Goal: Task Accomplishment & Management: Manage account settings

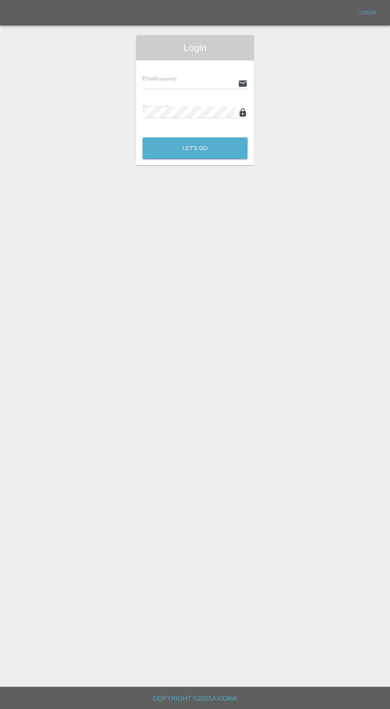
click at [184, 84] on input "text" at bounding box center [189, 84] width 92 height 12
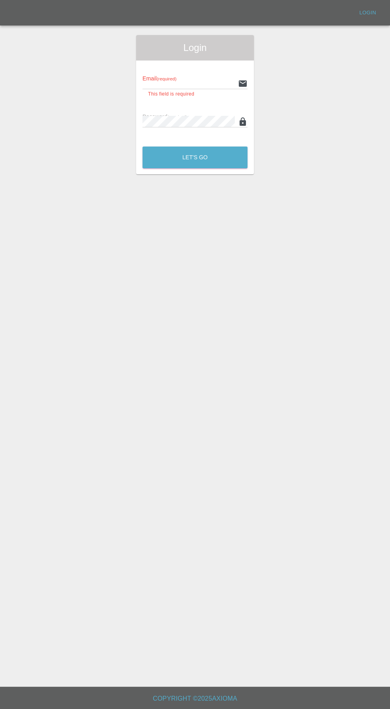
type input "[EMAIL_ADDRESS][DOMAIN_NAME]"
click at [143, 146] on button "Let's Go" at bounding box center [195, 157] width 105 height 22
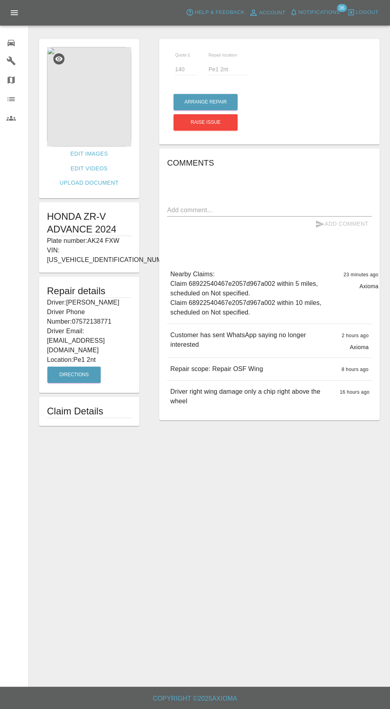
click at [311, 12] on span "Notifications" at bounding box center [319, 12] width 41 height 9
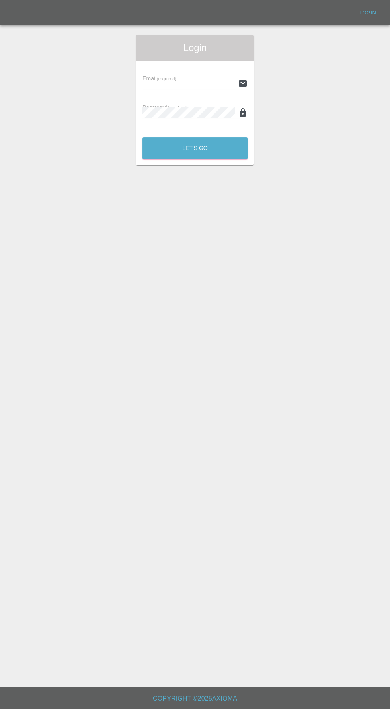
click at [162, 85] on input "text" at bounding box center [189, 84] width 92 height 12
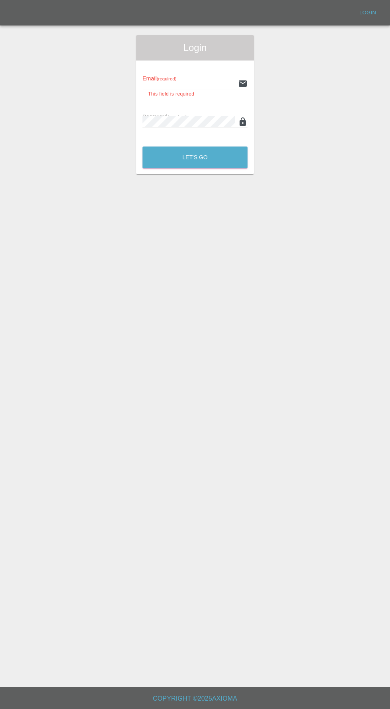
type input "info@darkknightbodyworks.co.uk"
click at [143, 146] on button "Let's Go" at bounding box center [195, 157] width 105 height 22
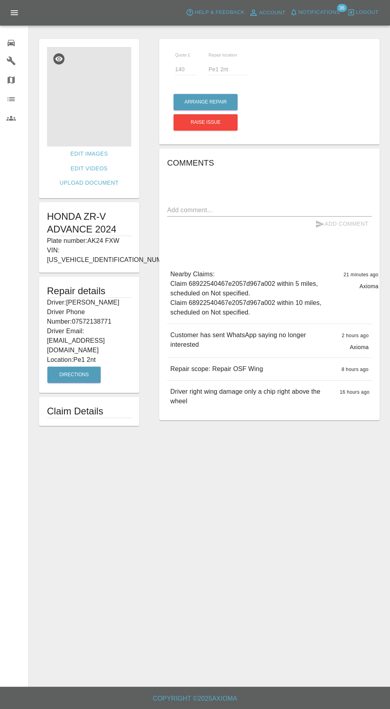
click at [78, 118] on img at bounding box center [89, 97] width 84 height 100
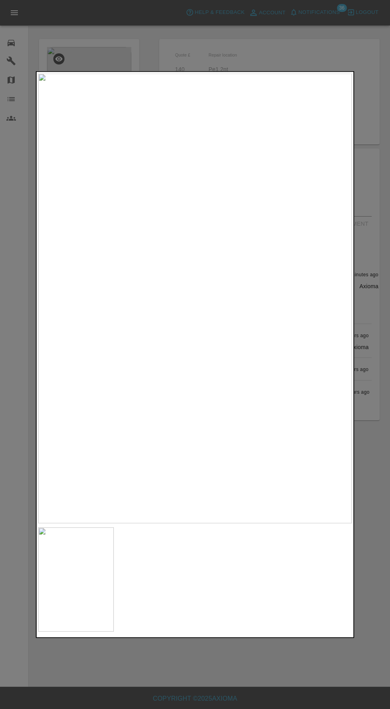
click at [313, 676] on div at bounding box center [195, 354] width 390 height 709
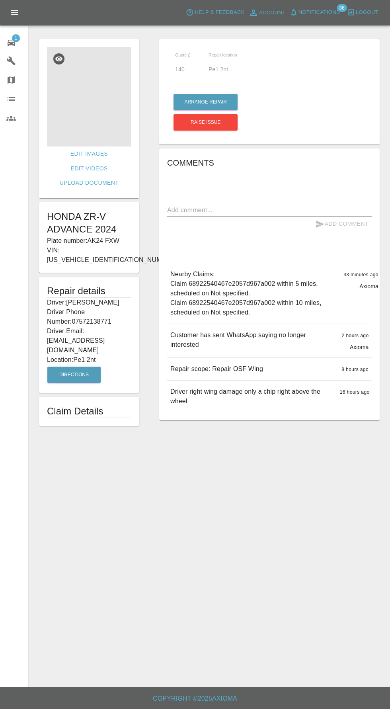
click at [86, 101] on img at bounding box center [89, 97] width 84 height 100
